Goal: Book appointment/travel/reservation

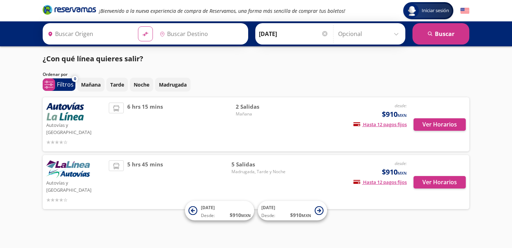
type input "[GEOGRAPHIC_DATA], [GEOGRAPHIC_DATA]"
type input "Cuatro Caminos, [GEOGRAPHIC_DATA]"
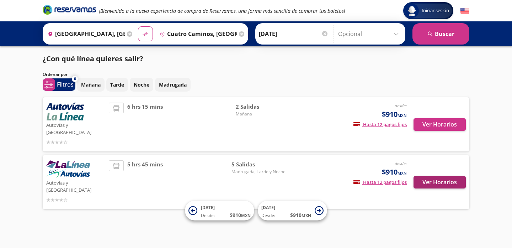
click at [428, 176] on button "Ver Horarios" at bounding box center [440, 182] width 52 height 12
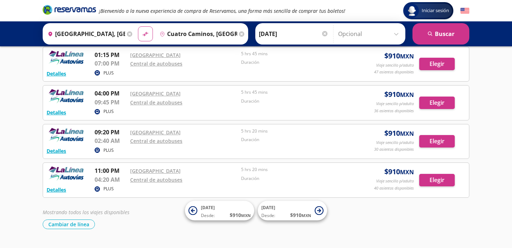
scroll to position [78, 0]
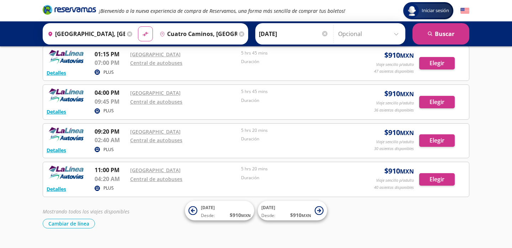
click at [212, 34] on input "Cuatro Caminos, [GEOGRAPHIC_DATA]" at bounding box center [197, 34] width 80 height 18
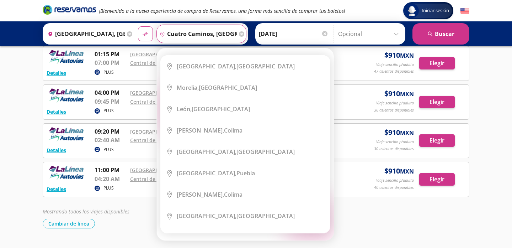
click at [244, 33] on icon at bounding box center [241, 33] width 5 height 5
click at [244, 32] on icon at bounding box center [241, 33] width 5 height 5
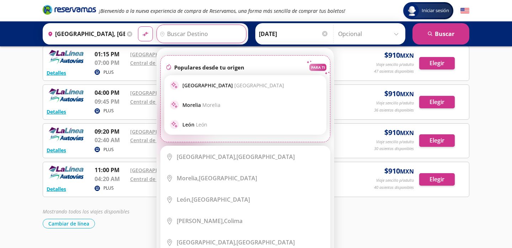
click at [244, 33] on input "Destino" at bounding box center [201, 34] width 88 height 18
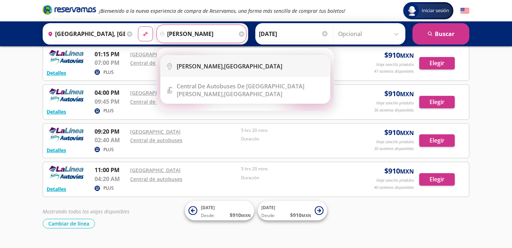
click at [224, 67] on b "[PERSON_NAME]," at bounding box center [200, 66] width 47 height 8
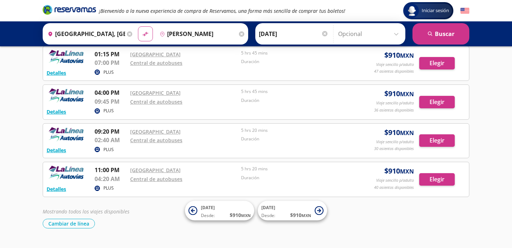
type input "[PERSON_NAME], [GEOGRAPHIC_DATA]"
click at [437, 31] on button "search [GEOGRAPHIC_DATA]" at bounding box center [441, 33] width 57 height 21
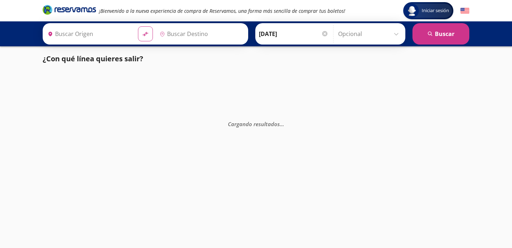
type input "[GEOGRAPHIC_DATA], [GEOGRAPHIC_DATA]"
type input "[PERSON_NAME], [GEOGRAPHIC_DATA]"
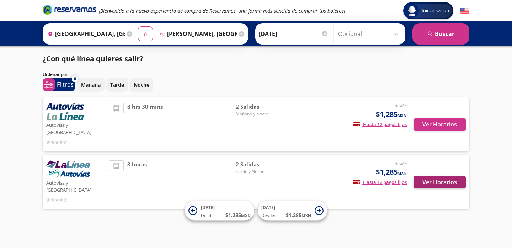
click at [436, 176] on button "Ver Horarios" at bounding box center [440, 182] width 52 height 12
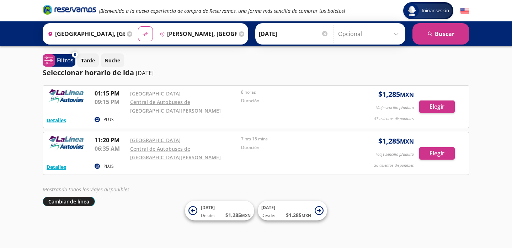
click at [83, 202] on button "Cambiar de línea" at bounding box center [69, 201] width 52 height 10
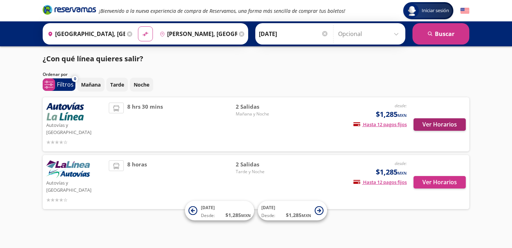
click at [435, 122] on button "Ver Horarios" at bounding box center [440, 124] width 52 height 12
